Goal: Task Accomplishment & Management: Manage account settings

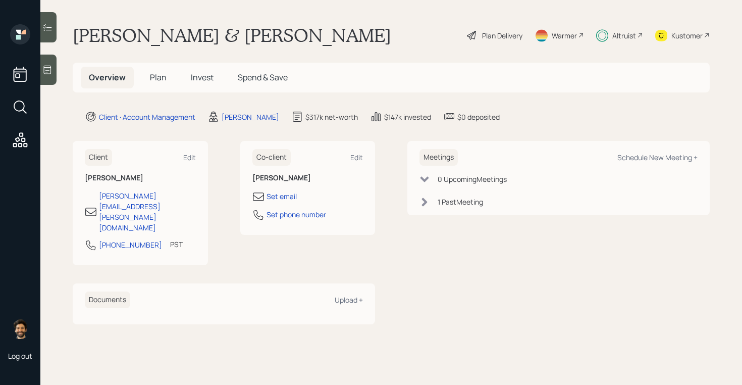
click at [202, 81] on span "Invest" at bounding box center [202, 77] width 23 height 11
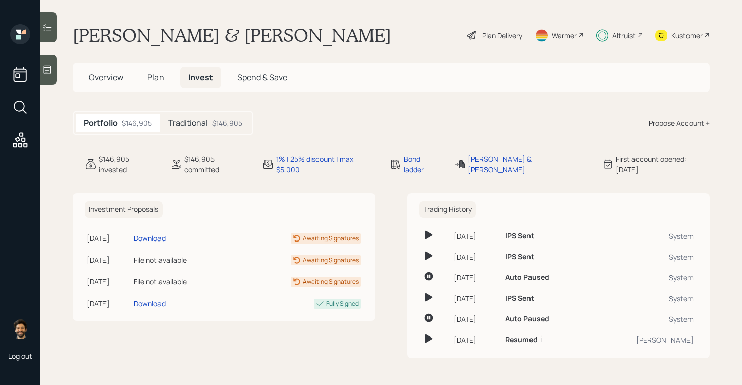
click at [207, 123] on h5 "Traditional" at bounding box center [188, 123] width 40 height 10
